Goal: Task Accomplishment & Management: Complete application form

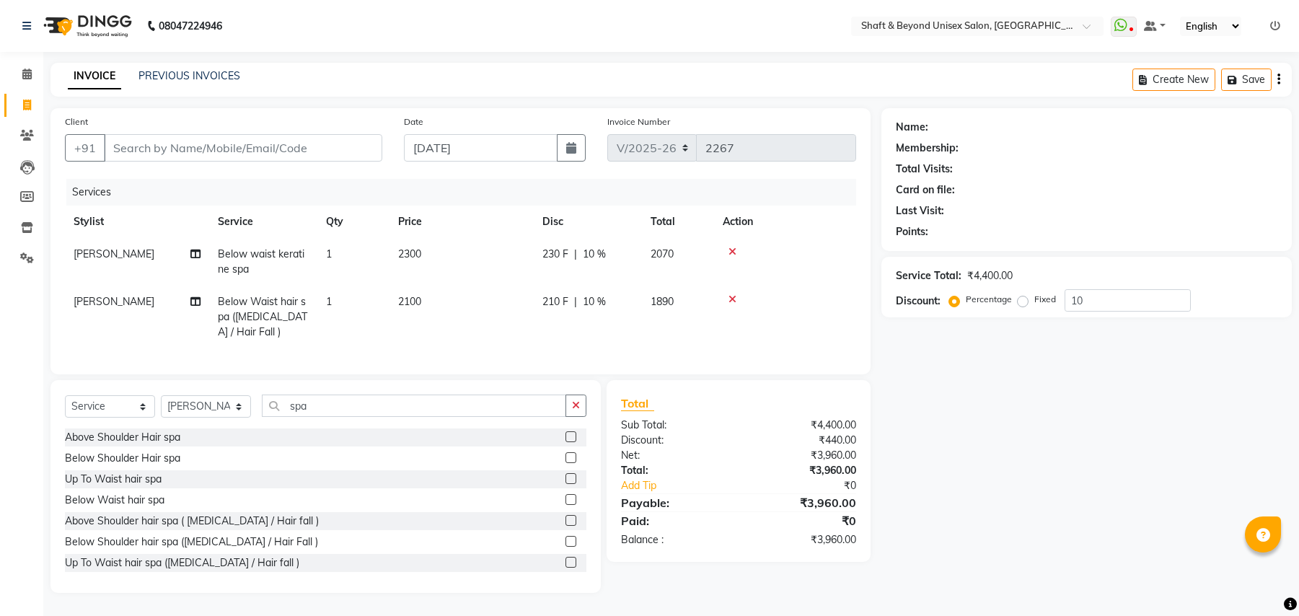
select select "3878"
select select "service"
select select "88897"
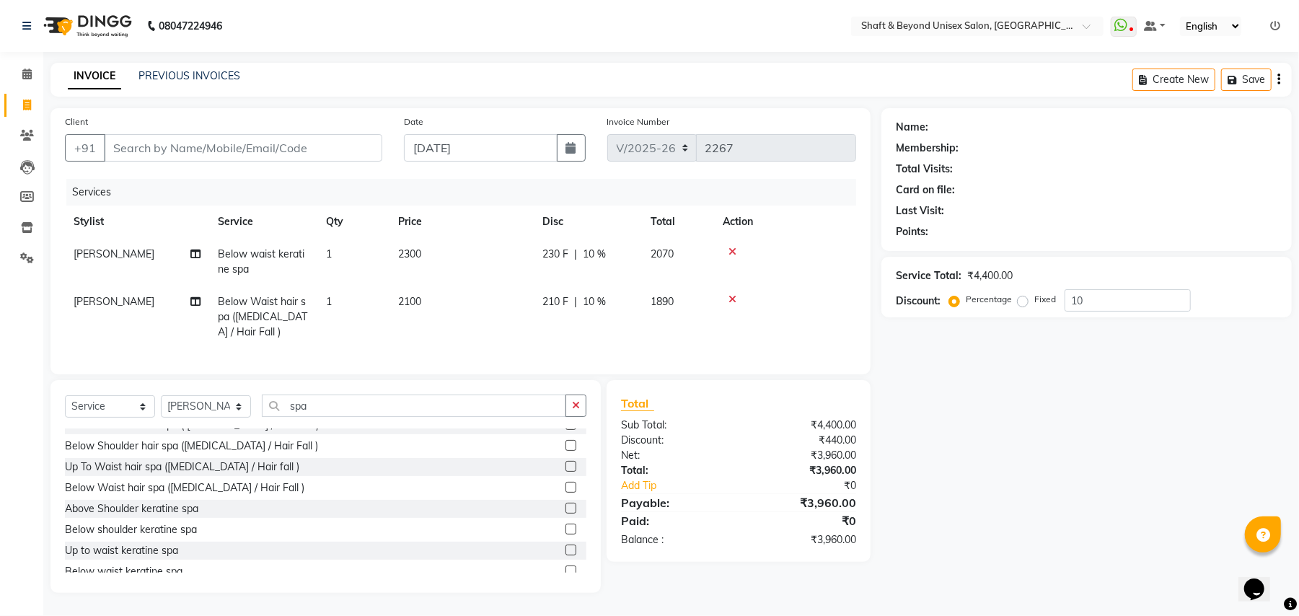
type input "10"
click at [232, 411] on select "Select Stylist Archana [PERSON_NAME] [PERSON_NAME] [PERSON_NAME] [PERSON_NAME] …" at bounding box center [206, 406] width 90 height 22
select select "85594"
click at [161, 397] on select "Select Stylist Archana [PERSON_NAME] [PERSON_NAME] [PERSON_NAME] [PERSON_NAME] …" at bounding box center [206, 406] width 90 height 22
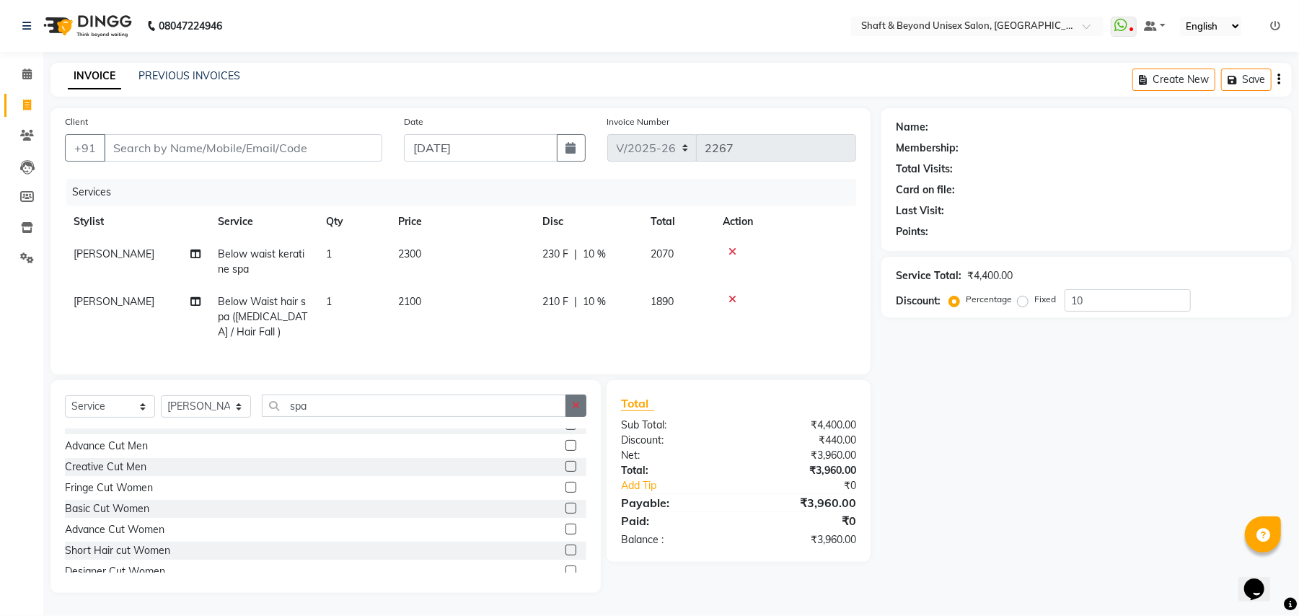
click at [573, 410] on icon "button" at bounding box center [576, 405] width 8 height 10
click at [467, 402] on input "text" at bounding box center [424, 406] width 325 height 22
type input "v"
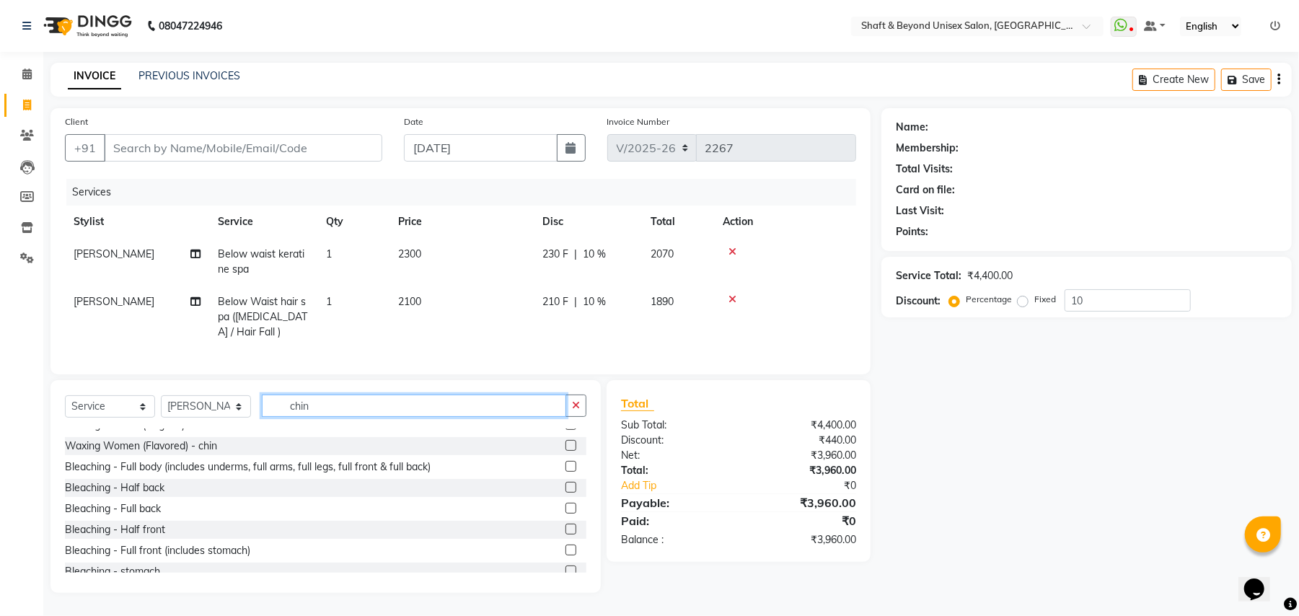
type input "chin"
click at [565, 445] on label at bounding box center [570, 445] width 11 height 11
click at [565, 445] on input "checkbox" at bounding box center [569, 445] width 9 height 9
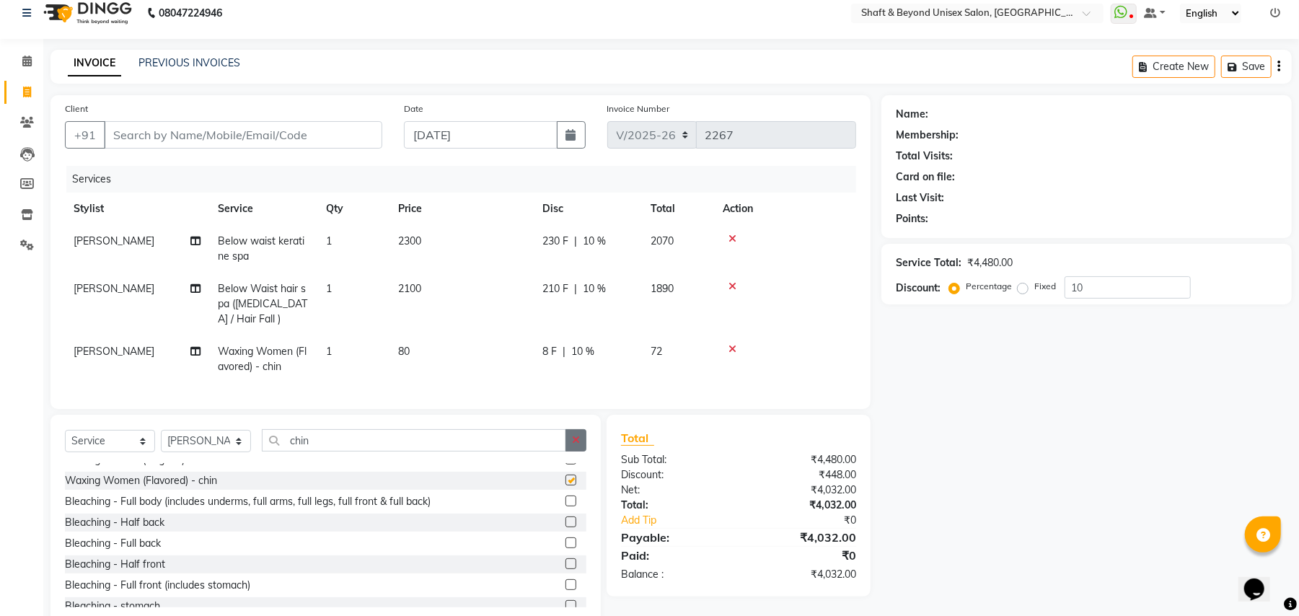
checkbox input "false"
click at [573, 445] on icon "button" at bounding box center [576, 440] width 8 height 10
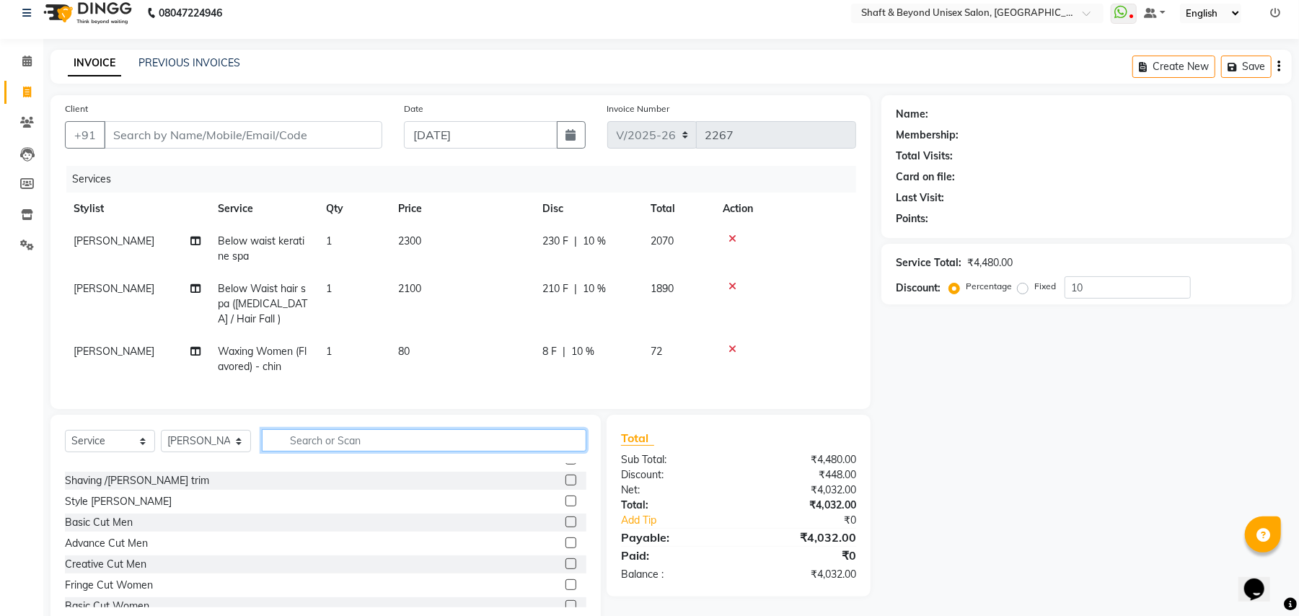
click at [557, 452] on input "text" at bounding box center [424, 440] width 325 height 22
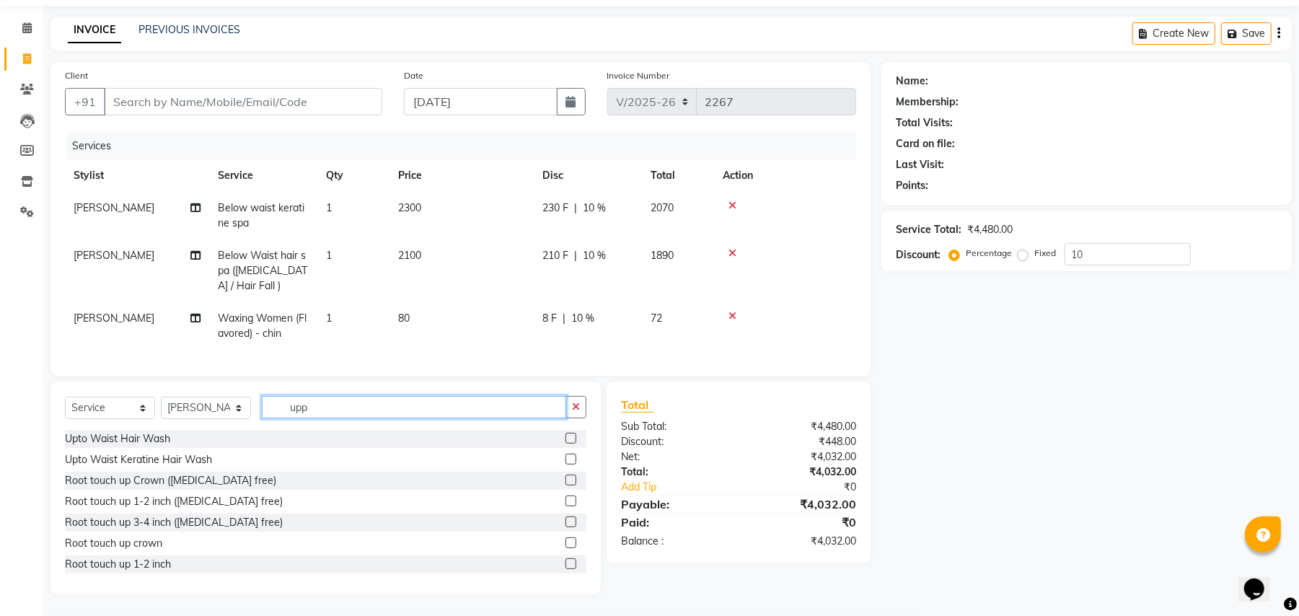
scroll to position [42, 0]
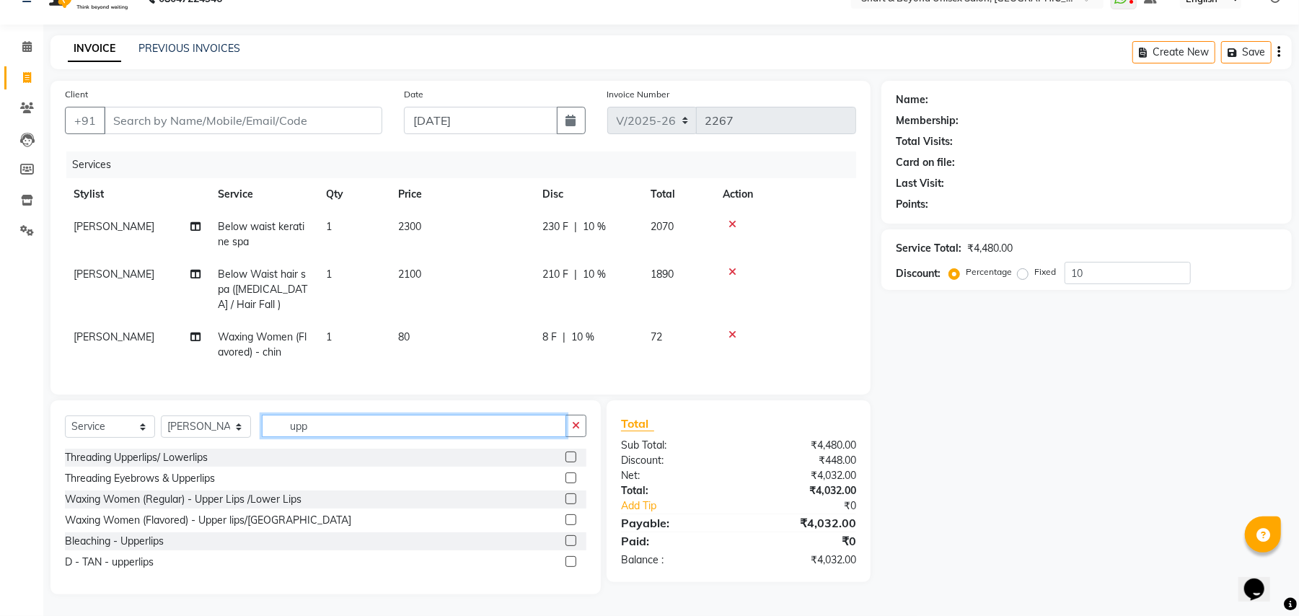
type input "upp"
click at [570, 517] on label at bounding box center [570, 519] width 11 height 11
click at [570, 517] on input "checkbox" at bounding box center [569, 520] width 9 height 9
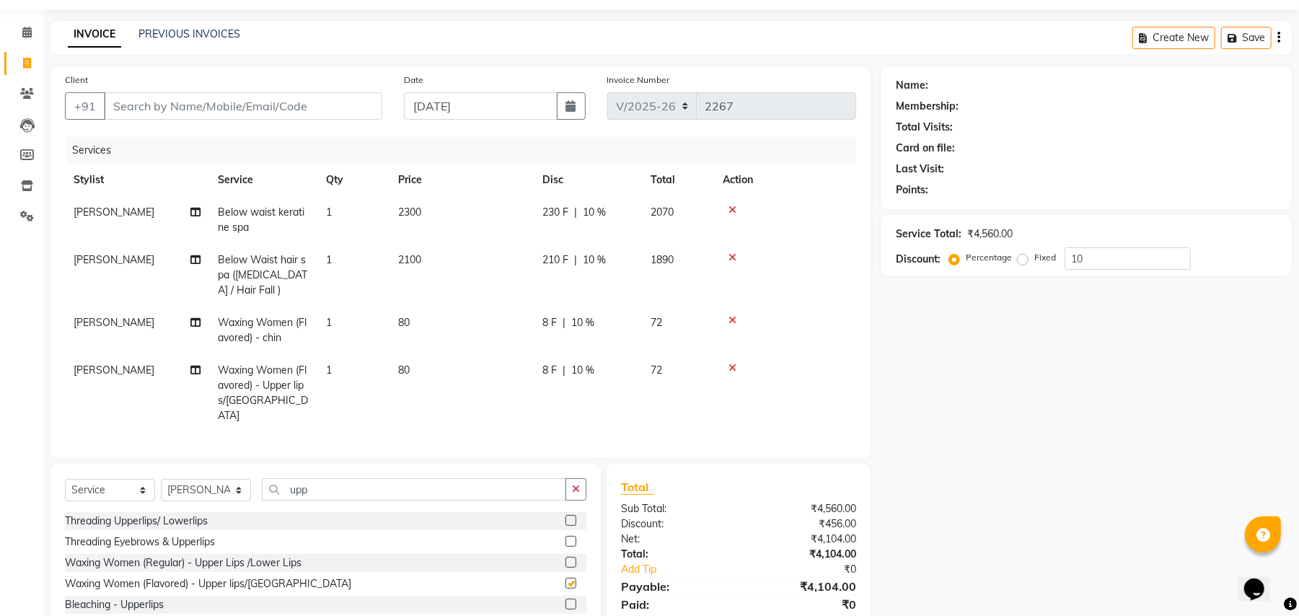
checkbox input "false"
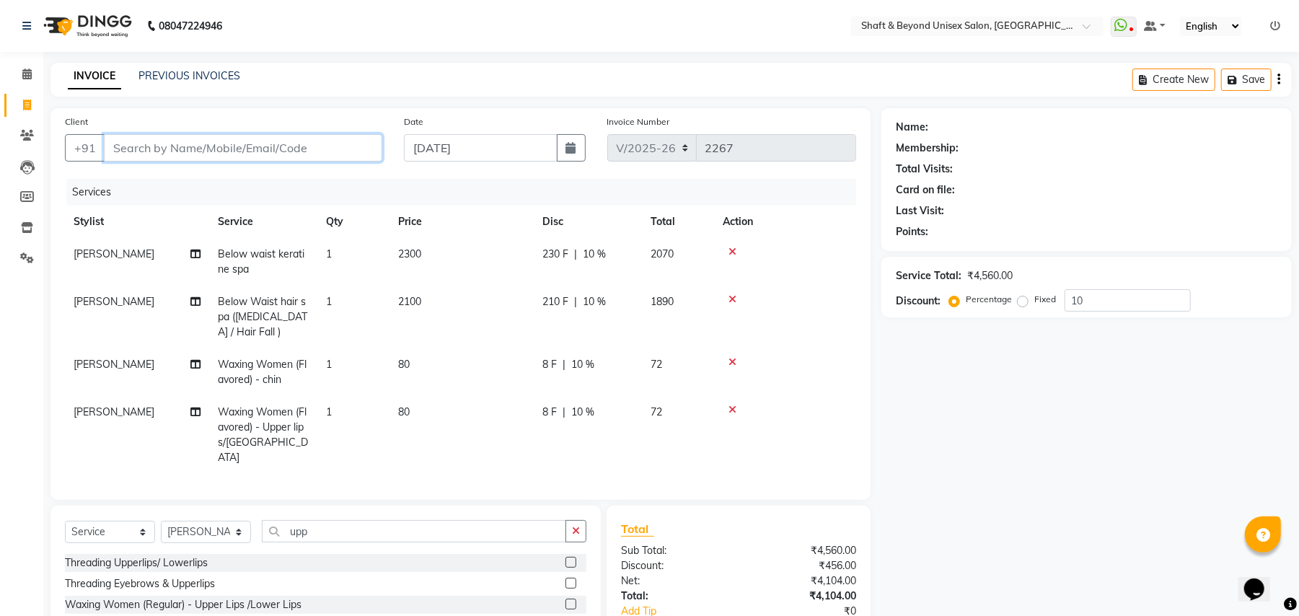
click at [237, 149] on input "Client" at bounding box center [243, 147] width 278 height 27
type input "9"
type input "0"
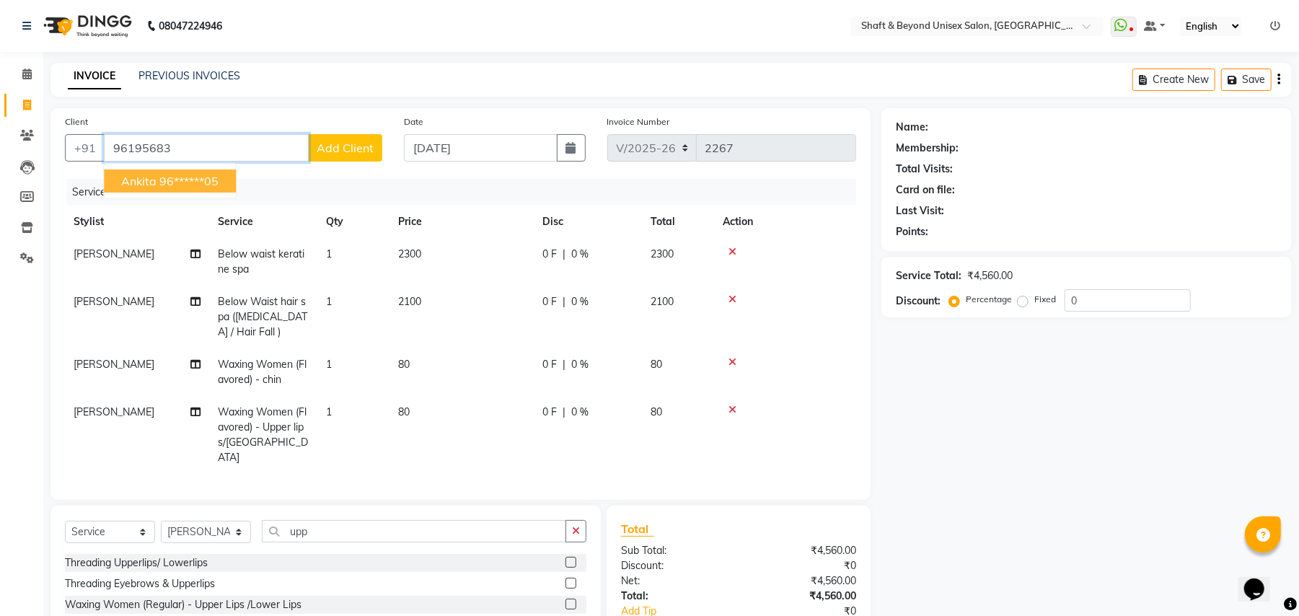
click at [200, 180] on ngb-highlight "96******05" at bounding box center [188, 181] width 59 height 14
type input "96******05"
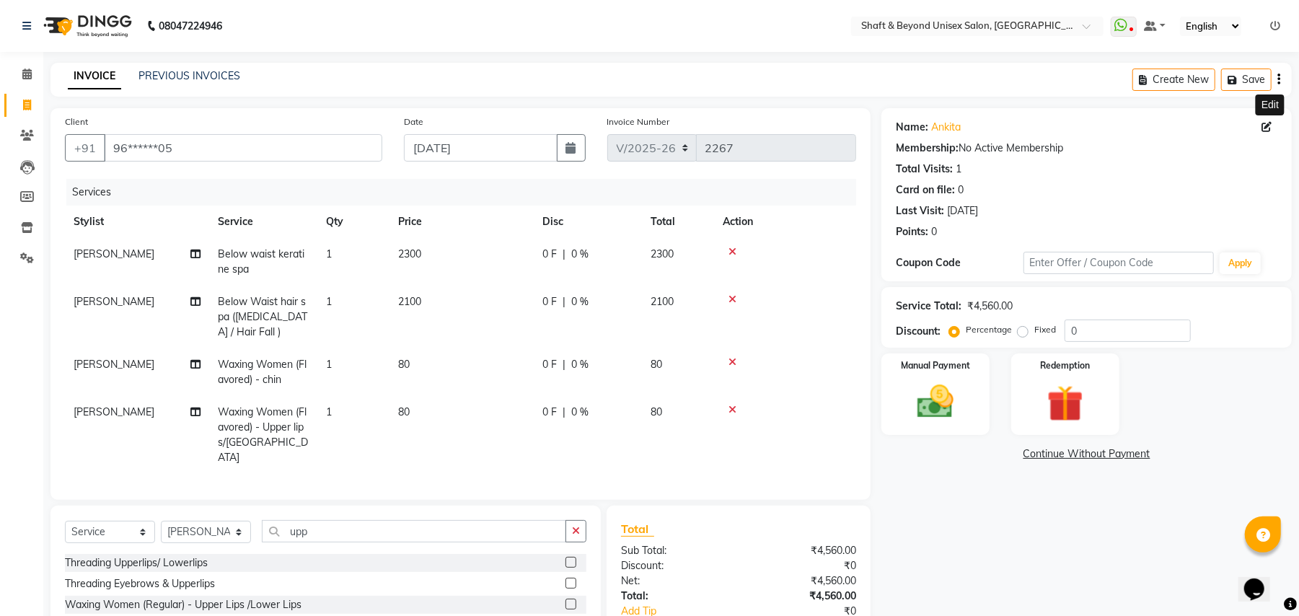
click at [1262, 128] on icon at bounding box center [1267, 127] width 10 height 10
select select
select select "[DEMOGRAPHIC_DATA]"
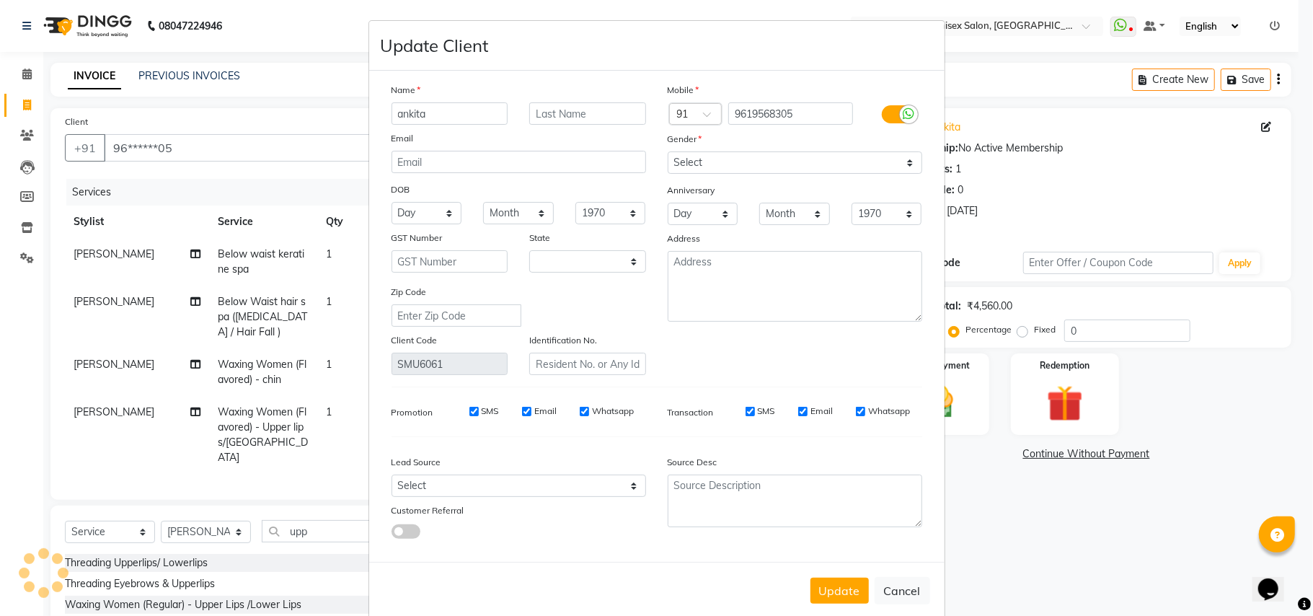
select select "22"
click at [441, 104] on input "ankita" at bounding box center [450, 113] width 117 height 22
click at [440, 110] on input "ankita" at bounding box center [450, 113] width 117 height 22
type input "a"
type input "dany"
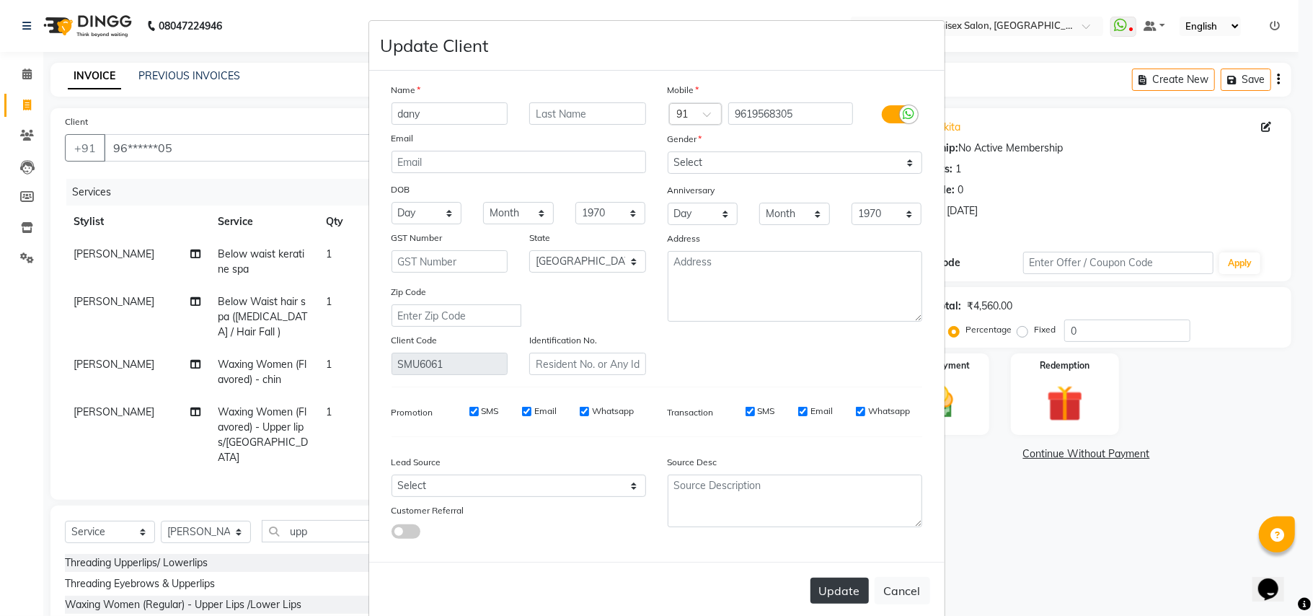
click at [829, 589] on button "Update" at bounding box center [840, 591] width 58 height 26
select select
select select "null"
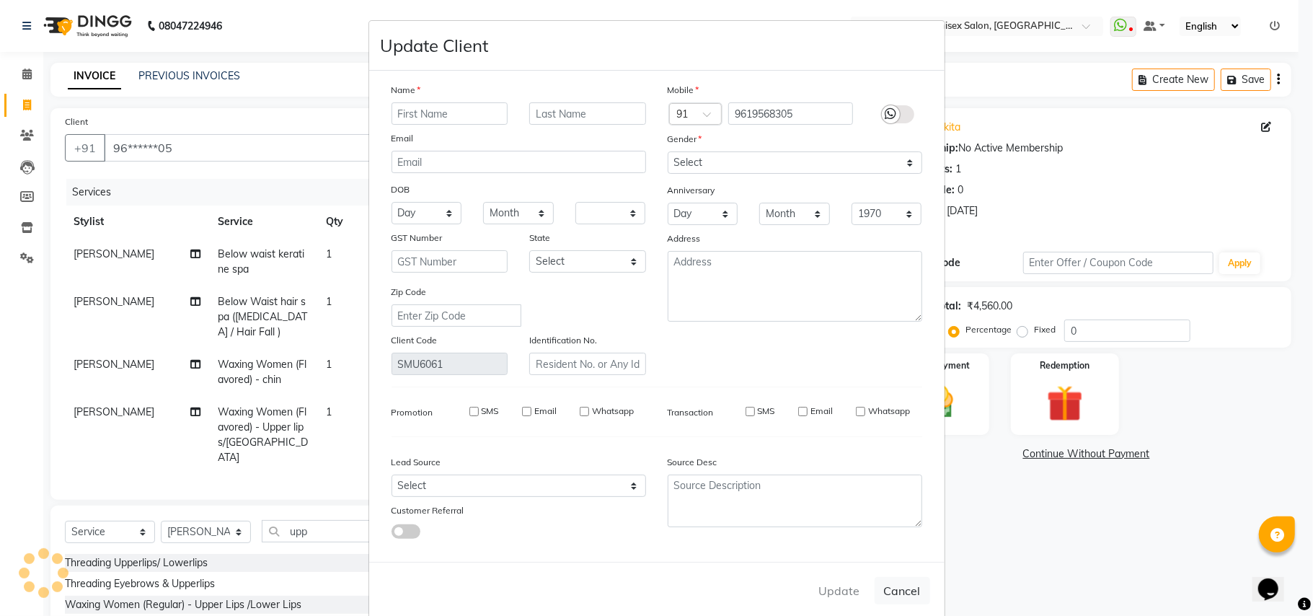
select select
checkbox input "false"
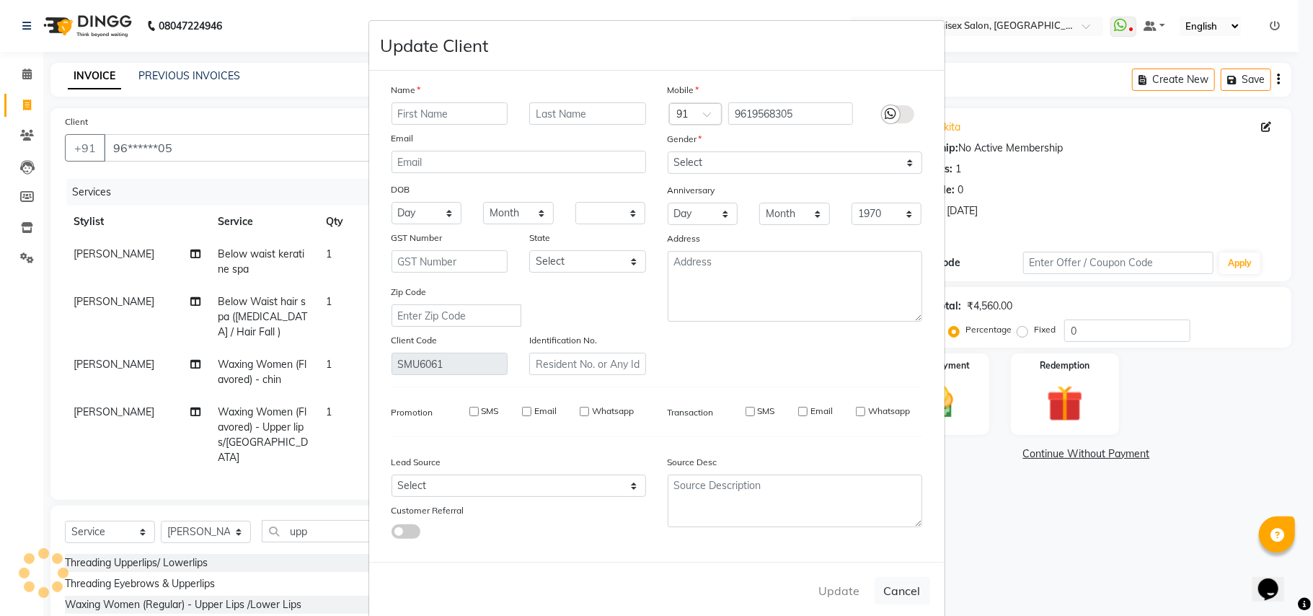
checkbox input "false"
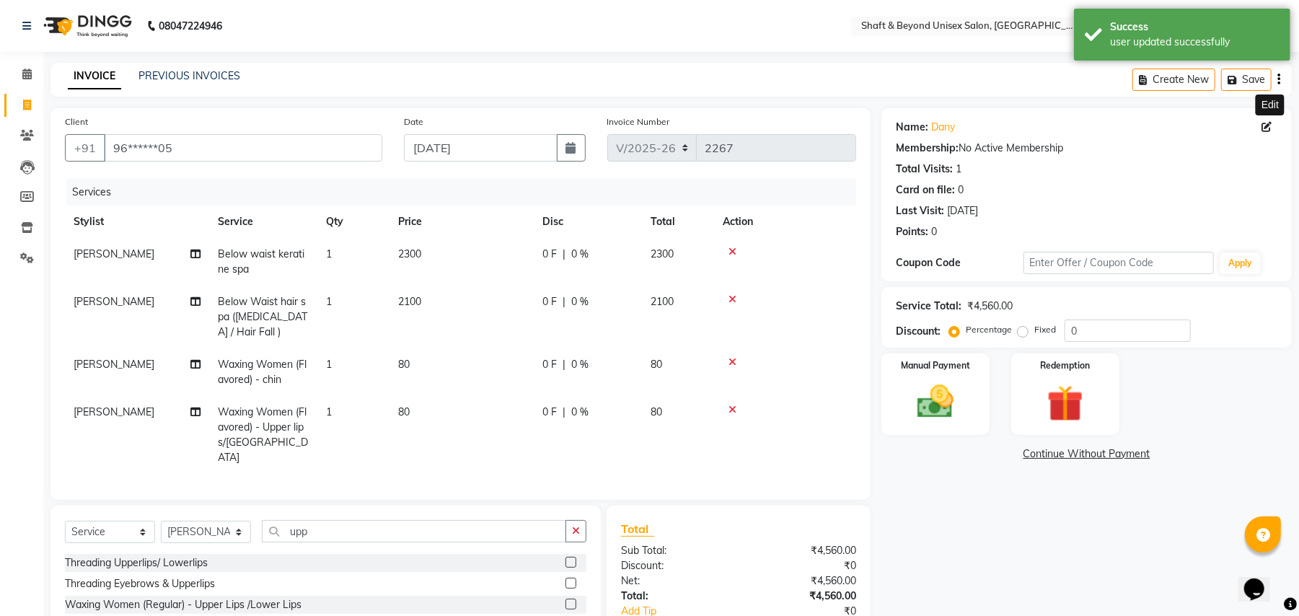
click at [561, 266] on td "0 F | 0 %" at bounding box center [588, 262] width 108 height 48
select select "88897"
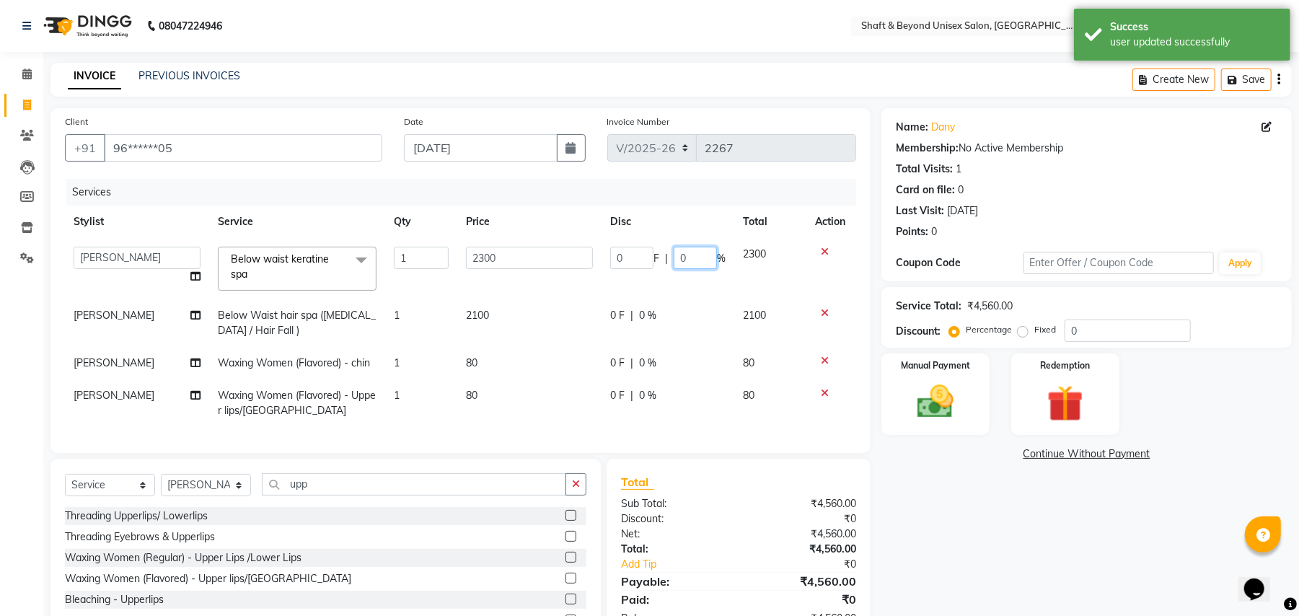
click at [696, 258] on input "0" at bounding box center [695, 258] width 43 height 22
type input "10"
click at [643, 316] on tr "[PERSON_NAME] Below Waist hair spa ([MEDICAL_DATA] / Hair Fall ) 1 2100 0 F | 0…" at bounding box center [460, 323] width 791 height 48
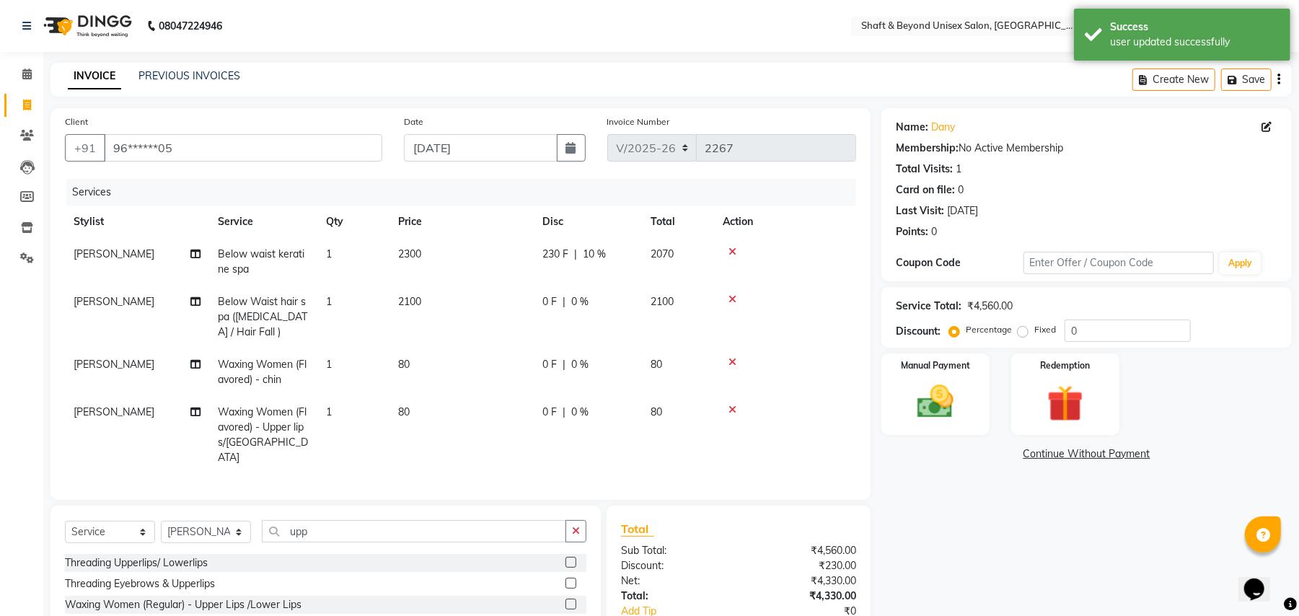
click at [584, 299] on span "0 %" at bounding box center [579, 301] width 17 height 15
select select "88897"
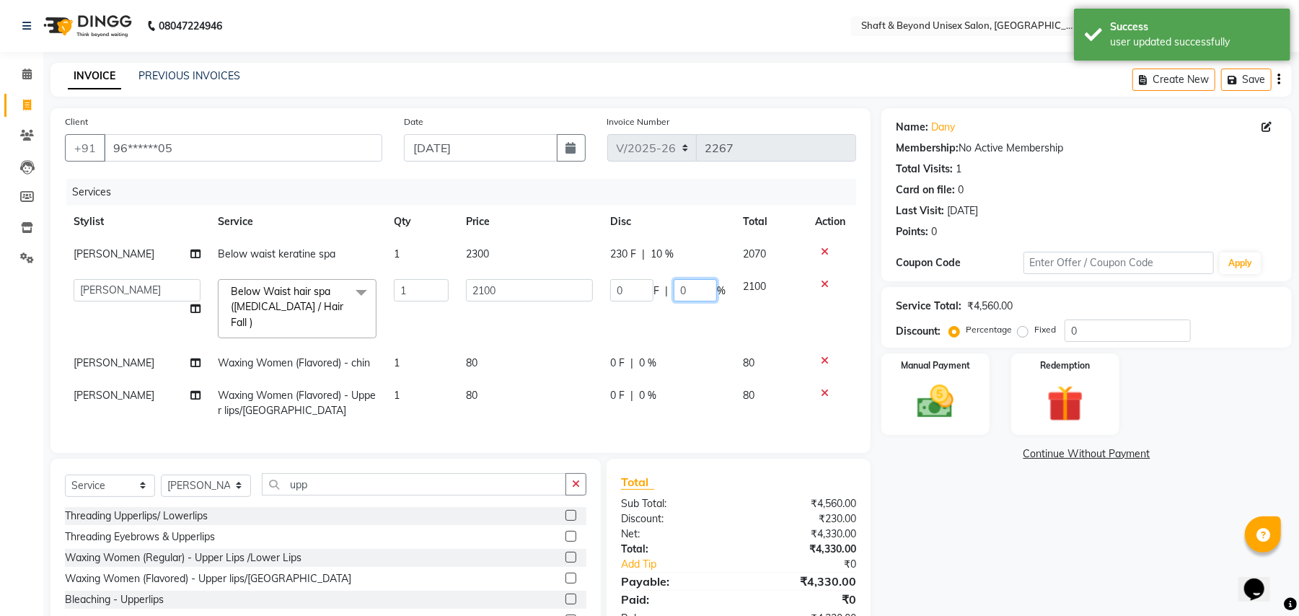
click at [700, 290] on input "0" at bounding box center [695, 290] width 43 height 22
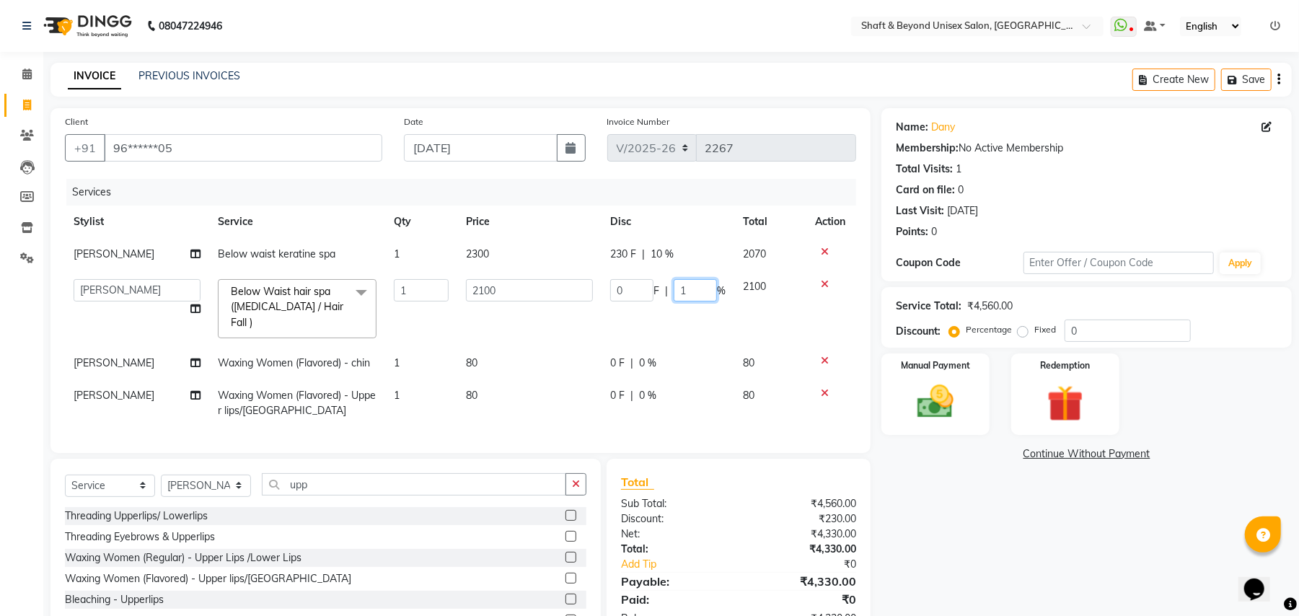
type input "10"
click at [665, 310] on tr "Archana [PERSON_NAME] [PERSON_NAME] [PERSON_NAME] Rakhi [PERSON_NAME] [PERSON_N…" at bounding box center [460, 308] width 791 height 76
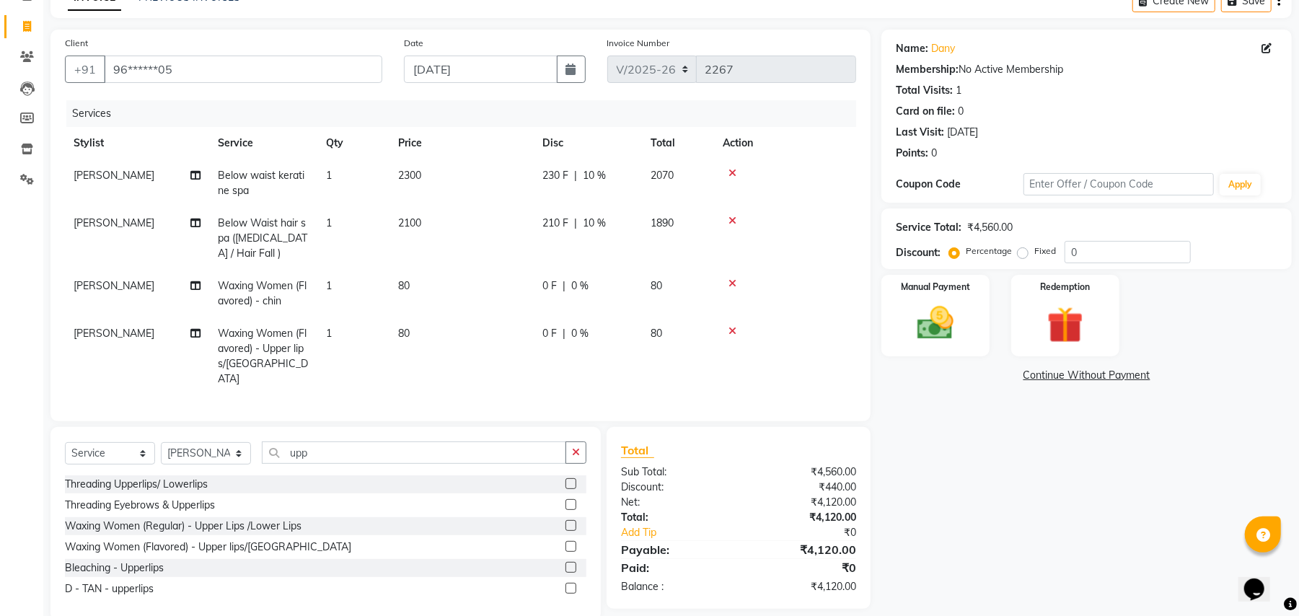
scroll to position [105, 0]
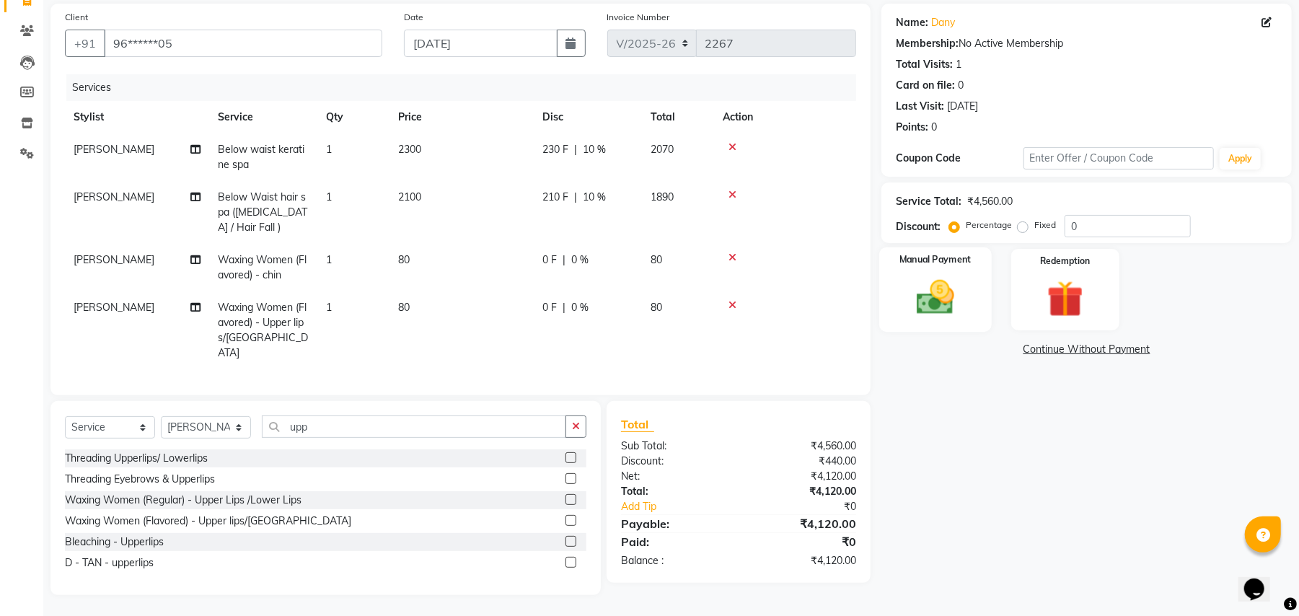
click at [938, 309] on img at bounding box center [936, 298] width 62 height 44
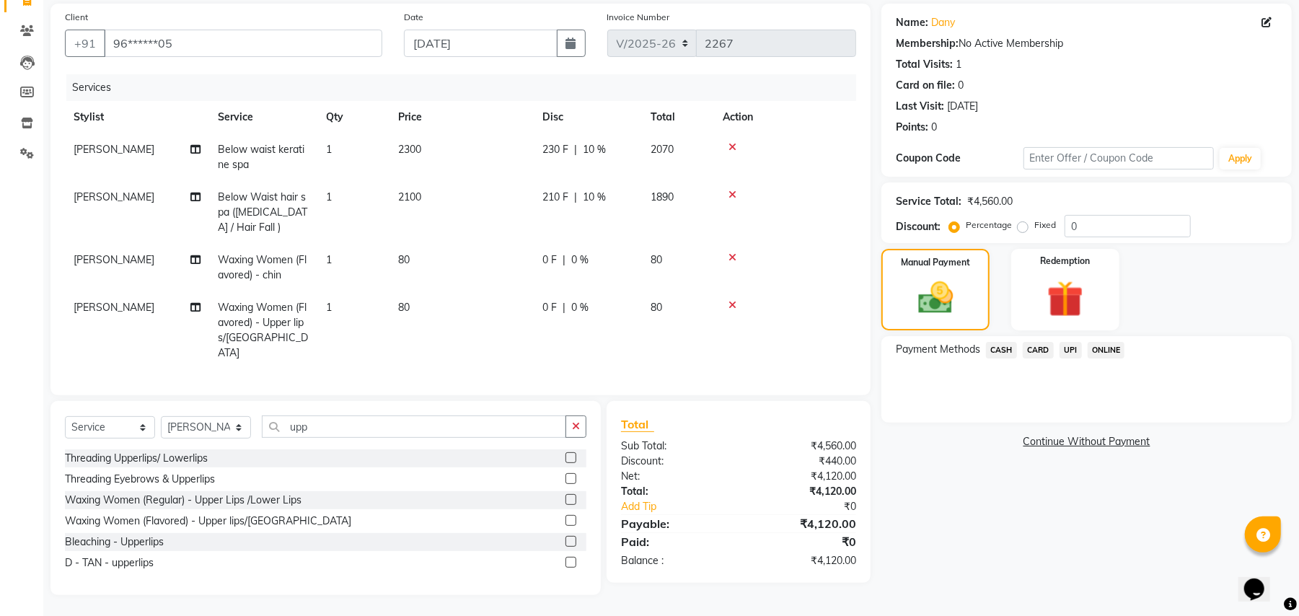
click at [1106, 352] on span "ONLINE" at bounding box center [1107, 350] width 38 height 17
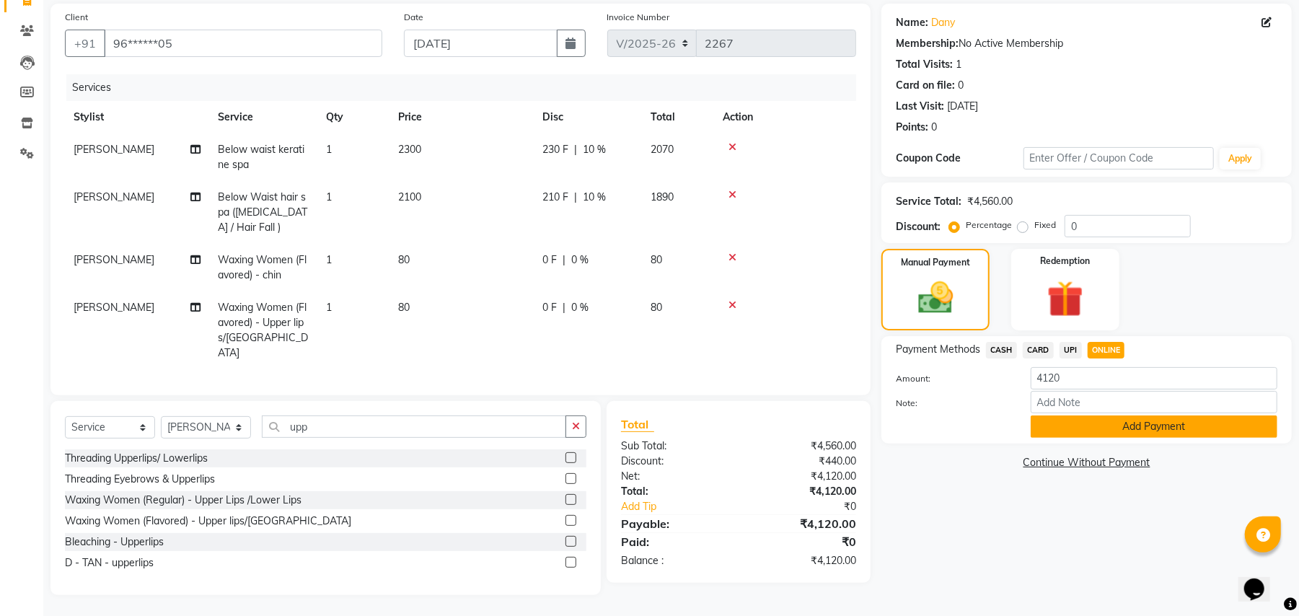
click at [1086, 436] on button "Add Payment" at bounding box center [1154, 426] width 247 height 22
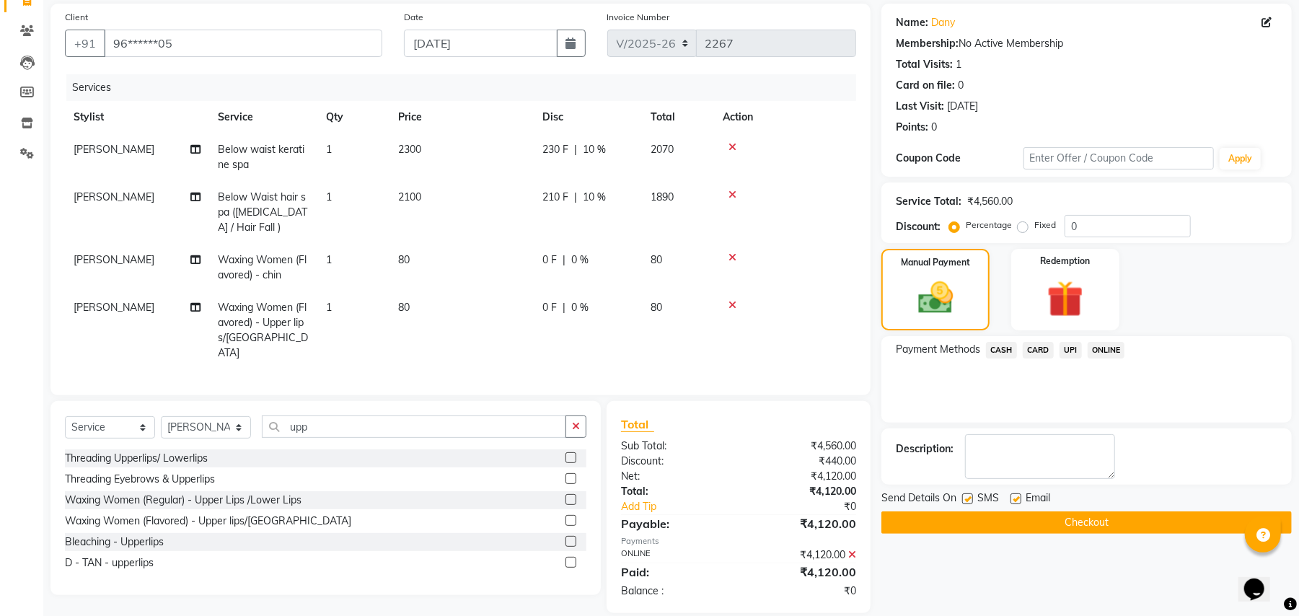
scroll to position [122, 0]
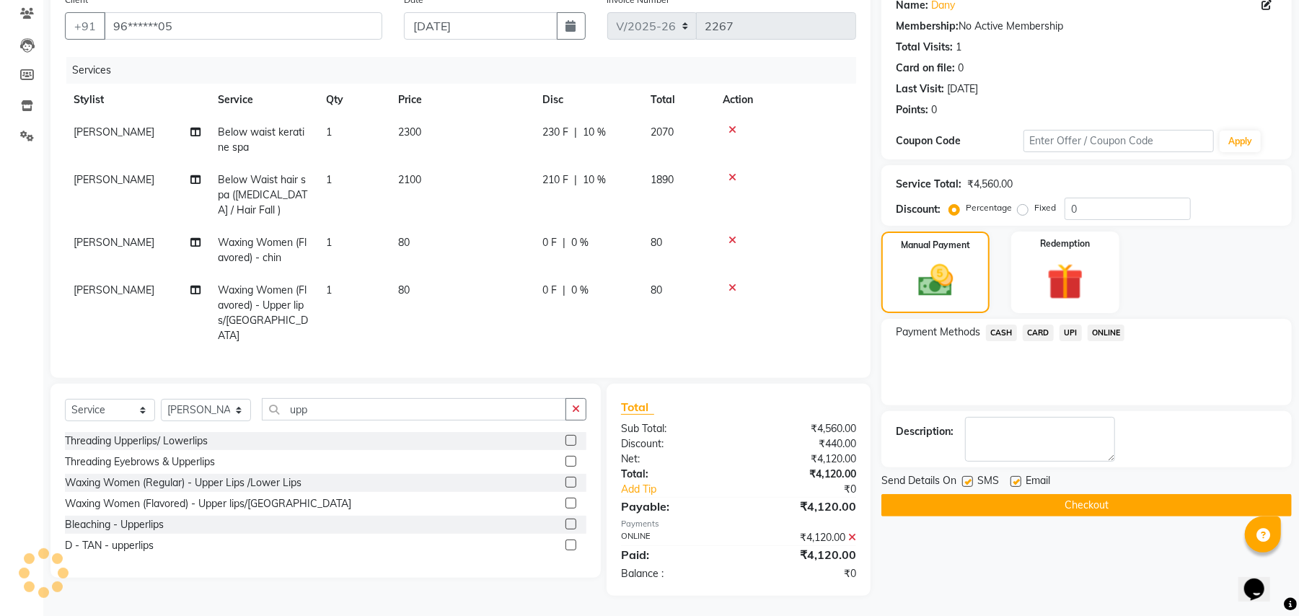
click at [1070, 506] on button "Checkout" at bounding box center [1086, 505] width 410 height 22
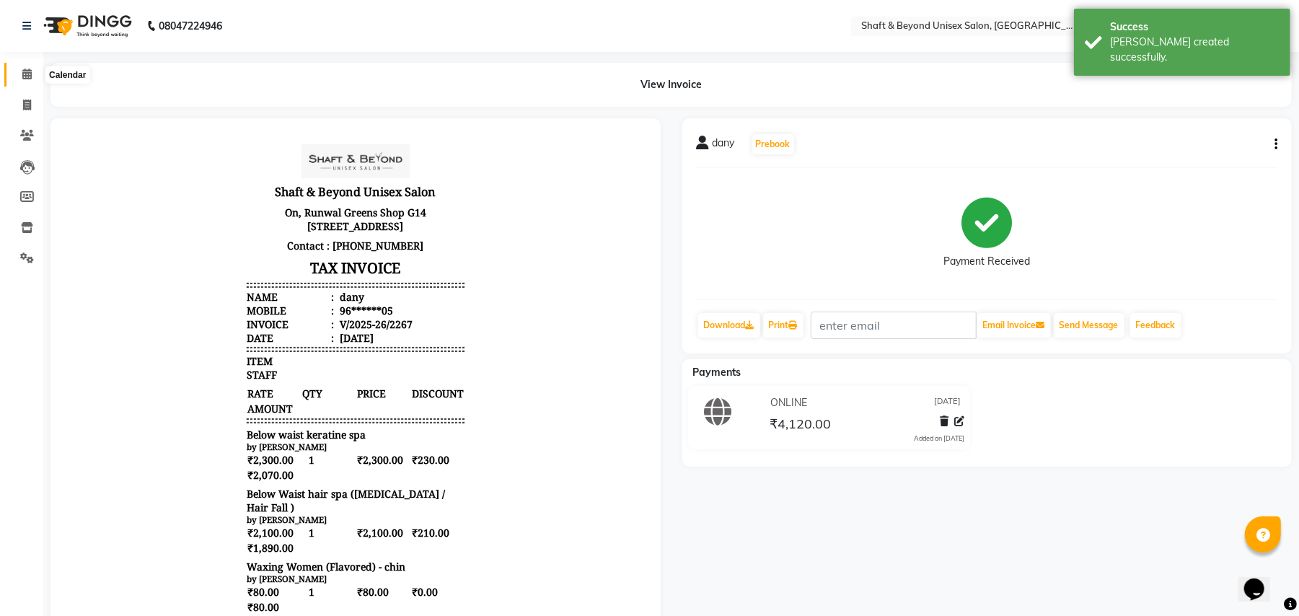
click at [27, 73] on icon at bounding box center [26, 74] width 9 height 11
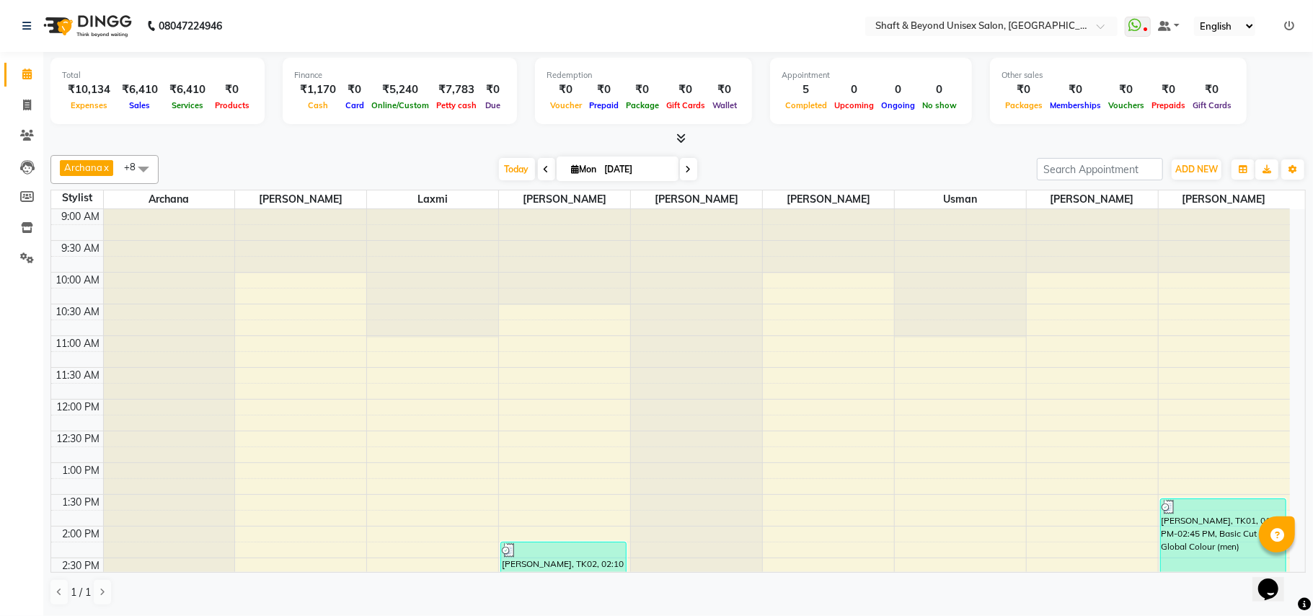
click at [1297, 18] on ul "WhatsApp Status ✕ Status: Disconnected Recent Service Activity: [DATE] 05:30 AM…" at bounding box center [1213, 26] width 177 height 19
click at [1290, 29] on icon at bounding box center [1290, 26] width 10 height 10
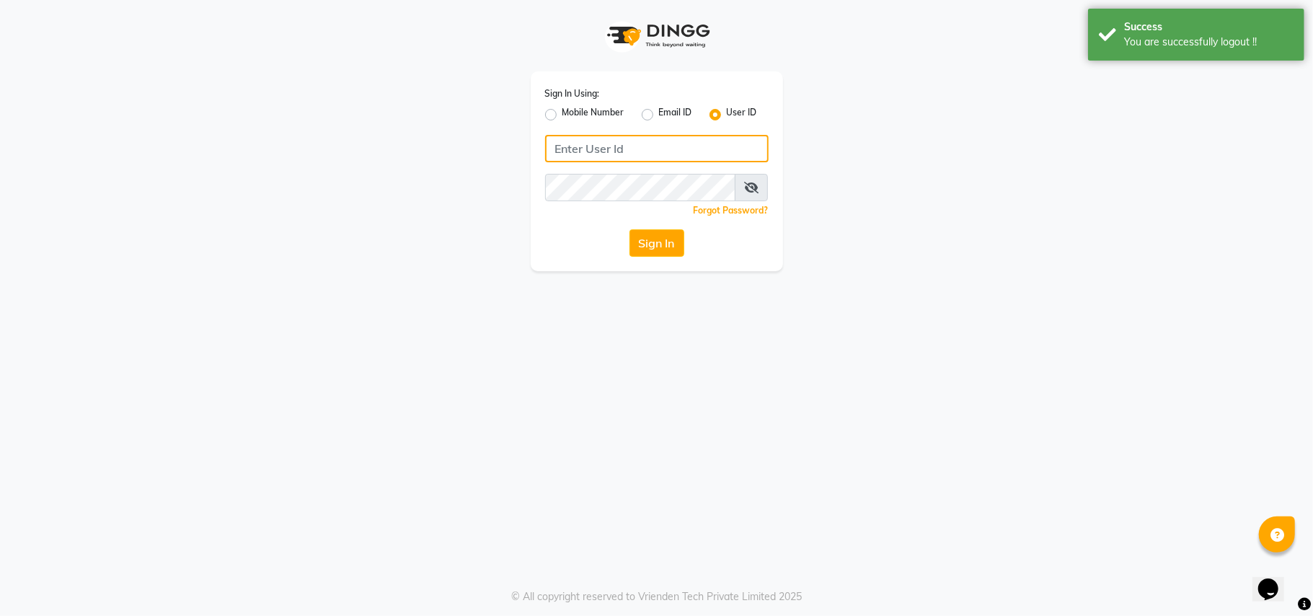
type input "7400066607"
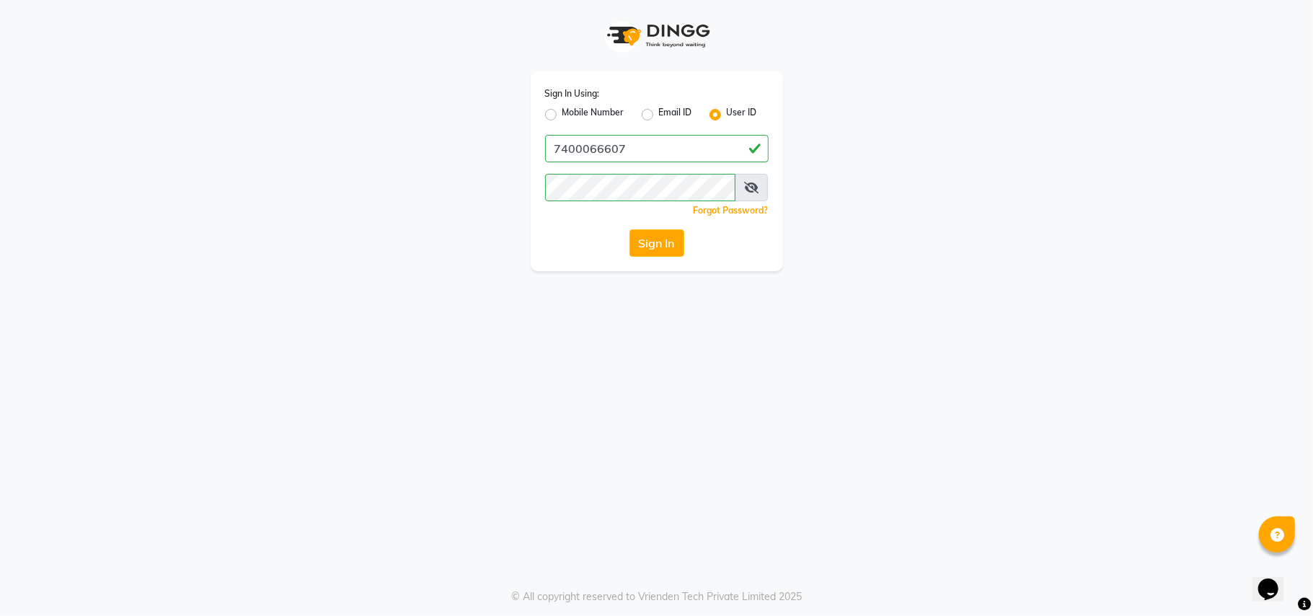
click at [563, 117] on label "Mobile Number" at bounding box center [594, 114] width 62 height 17
click at [563, 115] on input "Mobile Number" at bounding box center [567, 110] width 9 height 9
radio input "true"
radio input "false"
click at [659, 149] on input "Username" at bounding box center [681, 148] width 175 height 27
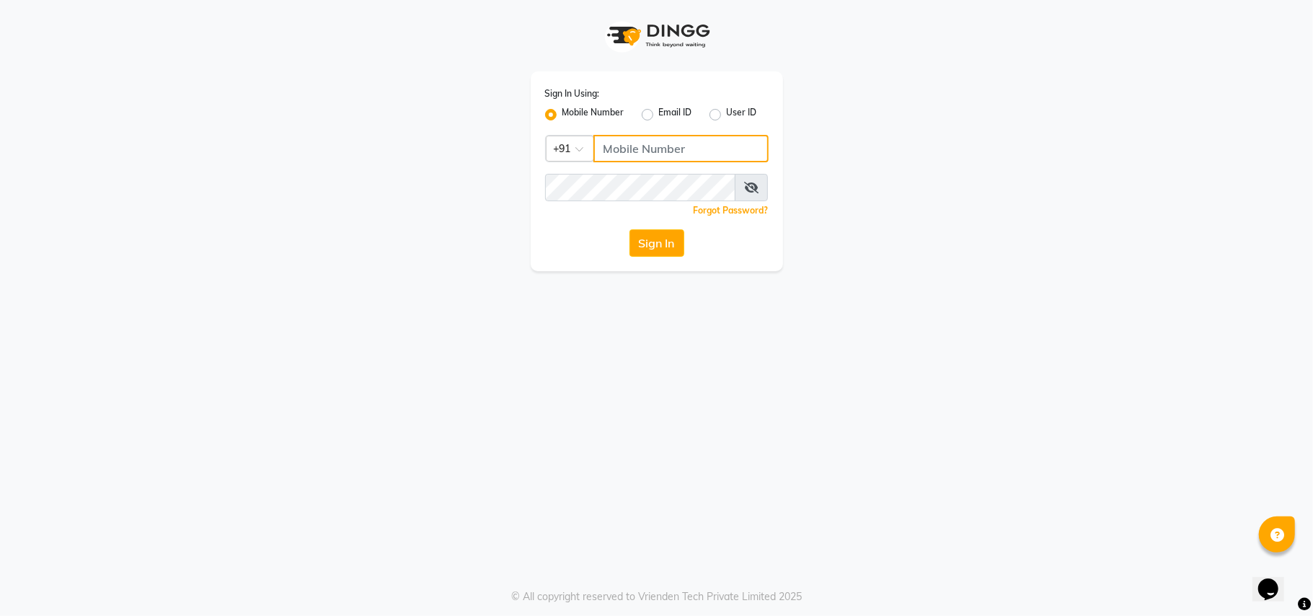
type input "7710808023"
click at [672, 240] on button "Sign In" at bounding box center [657, 242] width 55 height 27
